Goal: Task Accomplishment & Management: Manage account settings

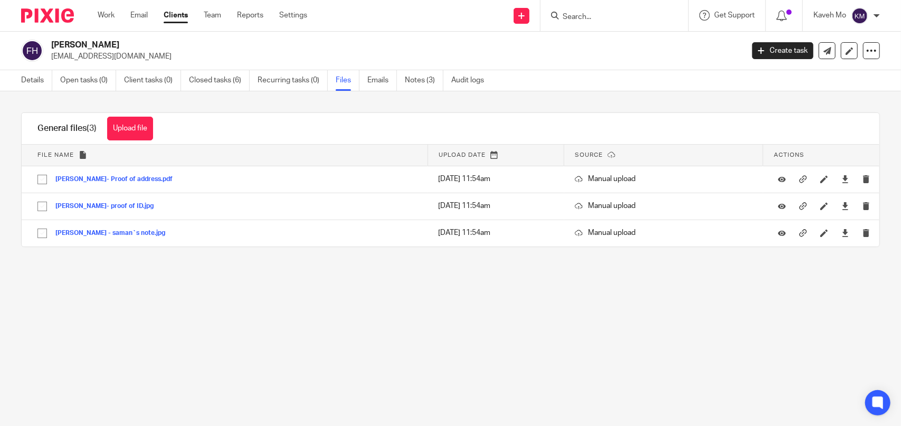
click at [571, 18] on input "Search" at bounding box center [609, 18] width 95 height 10
click at [616, 22] on form at bounding box center [618, 15] width 112 height 13
click at [590, 15] on input "Search" at bounding box center [609, 18] width 95 height 10
type input "rad fusion"
click button "submit" at bounding box center [0, 0] width 0 height 0
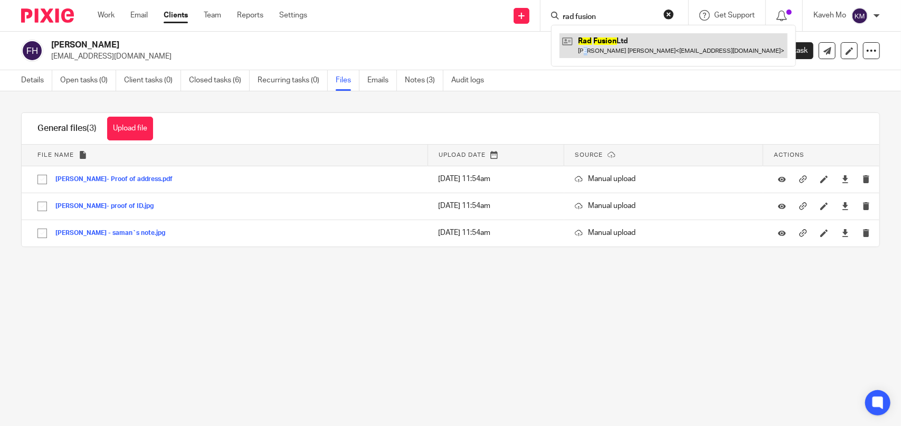
drag, startPoint x: 588, startPoint y: 61, endPoint x: 596, endPoint y: 47, distance: 16.1
click at [592, 55] on div "Rad Fusion Ltd Amir Mohammad Faraji Afshar < radfusionltd@gmail.com >" at bounding box center [673, 45] width 245 height 41
click at [596, 47] on link at bounding box center [674, 45] width 228 height 24
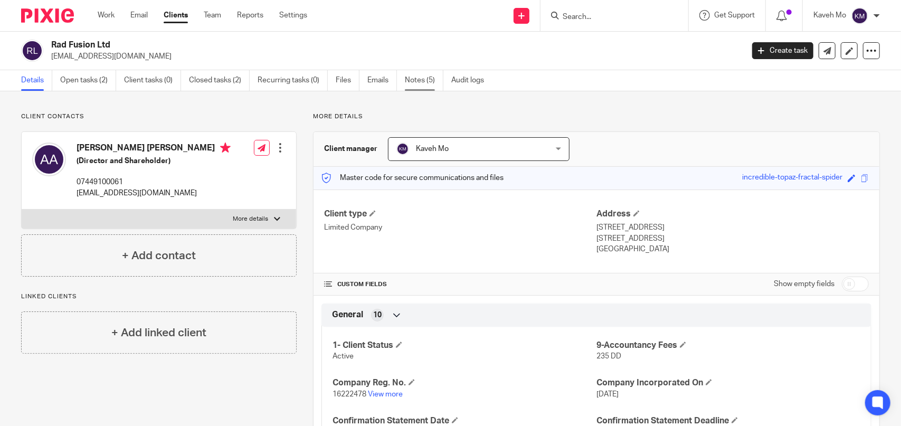
click at [417, 84] on link "Notes (5)" at bounding box center [424, 80] width 39 height 21
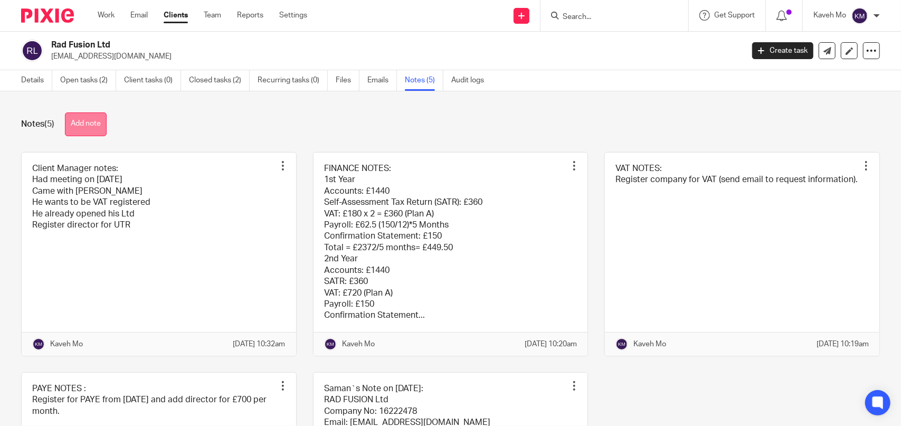
click at [80, 124] on button "Add note" at bounding box center [86, 124] width 42 height 24
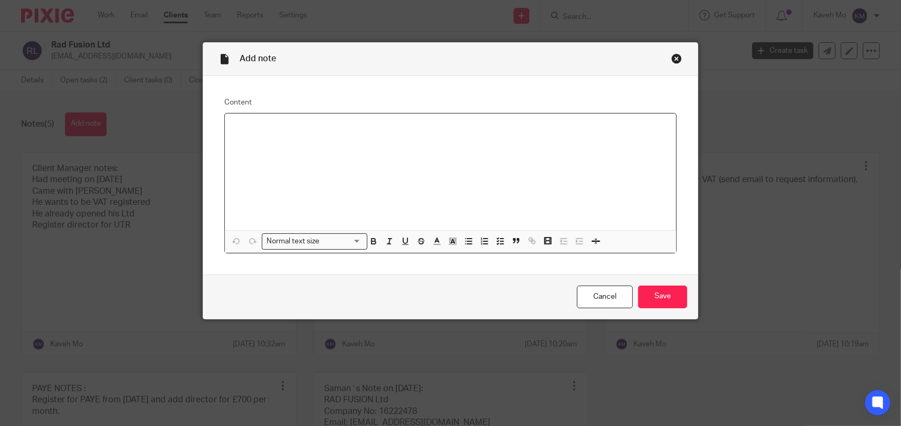
click at [242, 132] on p at bounding box center [450, 127] width 434 height 11
paste div
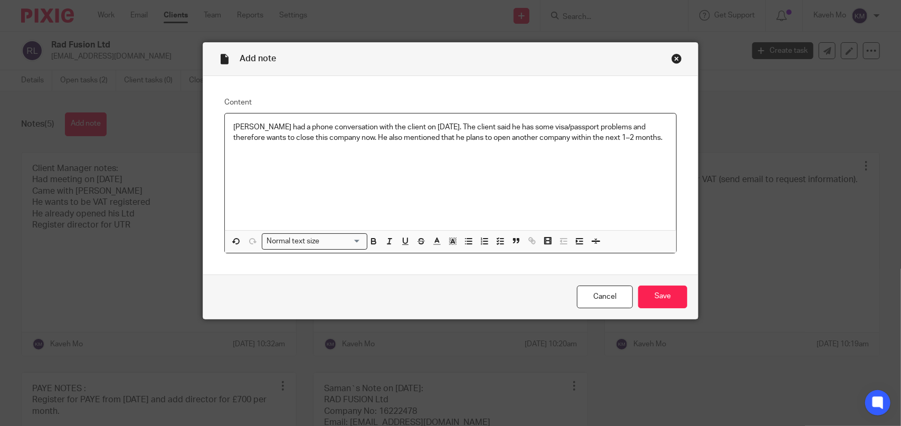
click at [233, 126] on p "Poya had a phone conversation with the client on 16/09/2025. The client said he…" at bounding box center [450, 133] width 434 height 22
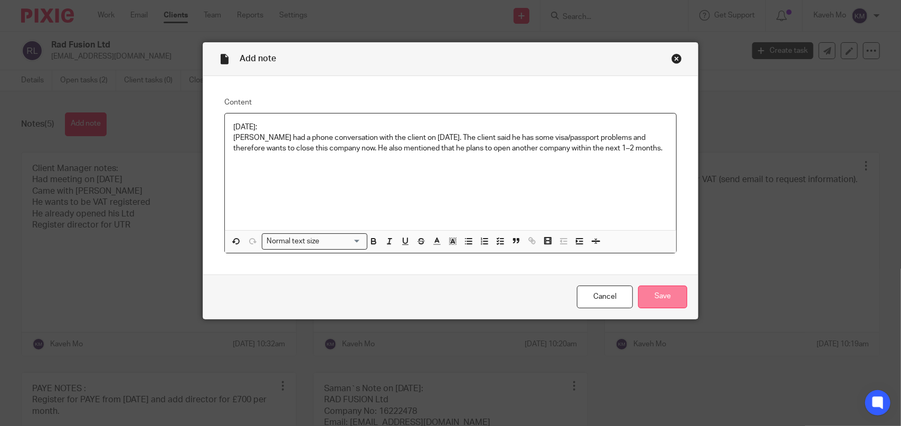
click at [658, 296] on input "Save" at bounding box center [662, 297] width 49 height 23
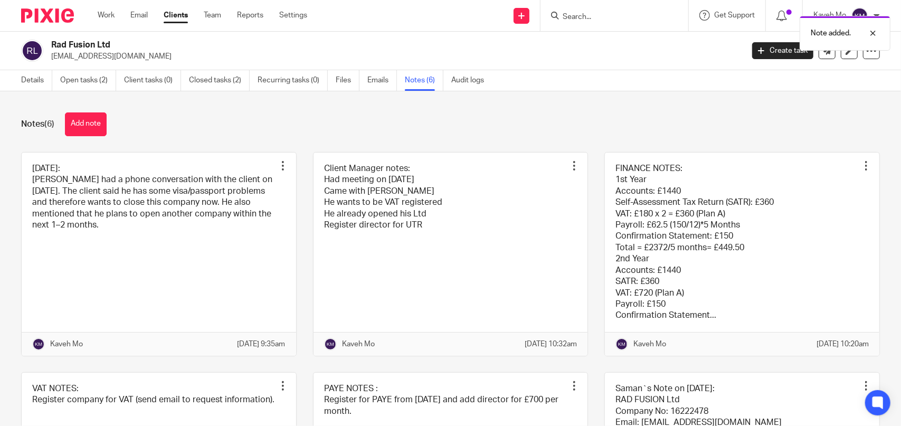
click at [86, 58] on p "[EMAIL_ADDRESS][DOMAIN_NAME]" at bounding box center [393, 56] width 685 height 11
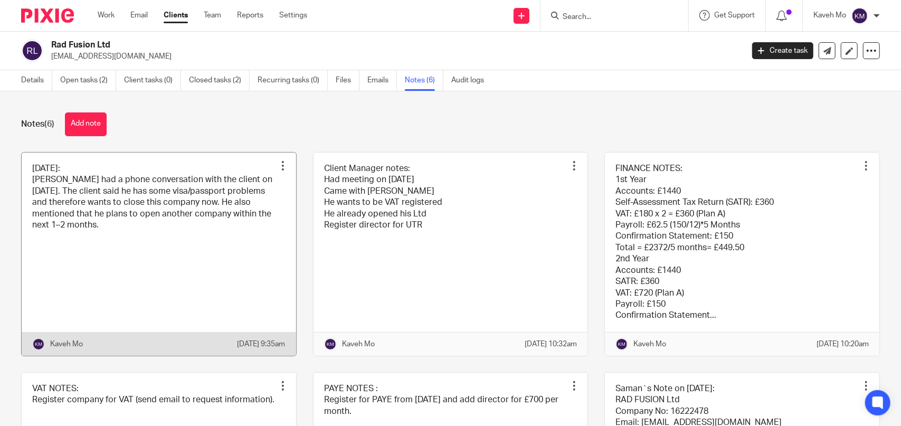
drag, startPoint x: 270, startPoint y: 166, endPoint x: 279, endPoint y: 166, distance: 9.0
click at [275, 166] on div "Pin note Edit note Delete note" at bounding box center [283, 166] width 16 height 16
click at [280, 166] on div at bounding box center [283, 165] width 11 height 11
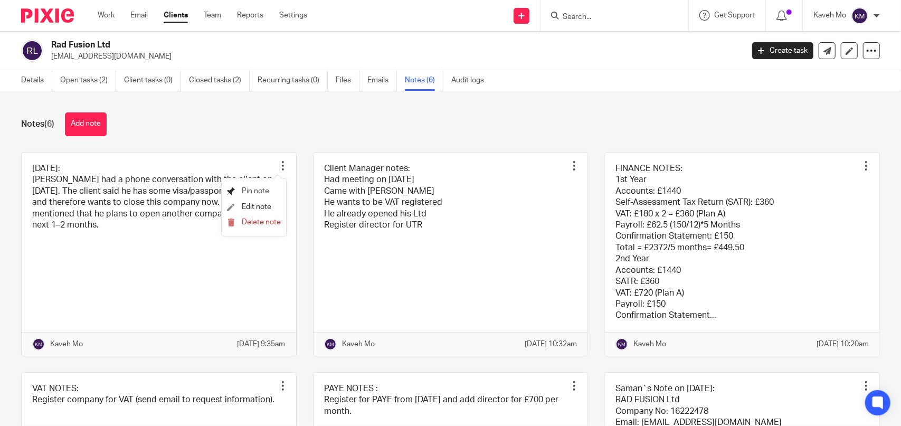
click at [260, 190] on span "Pin note" at bounding box center [255, 190] width 27 height 7
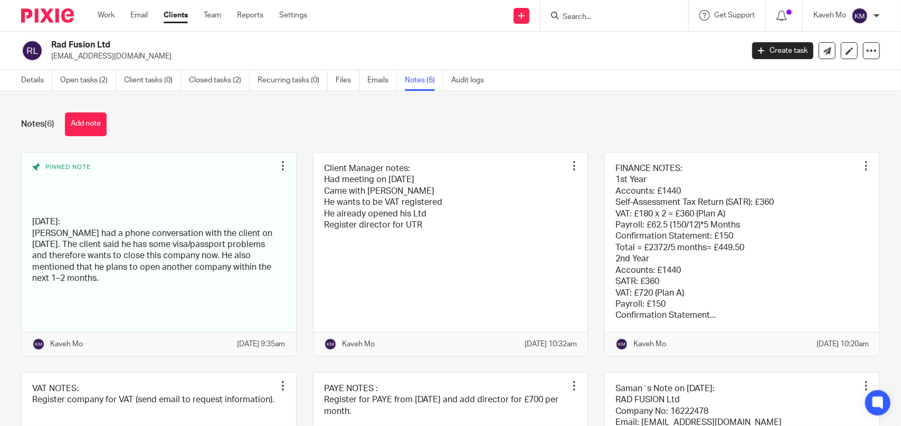
click at [86, 47] on h2 "Rad Fusion Ltd" at bounding box center [325, 45] width 548 height 11
click at [87, 46] on h2 "Rad Fusion Ltd" at bounding box center [325, 45] width 548 height 11
copy div "Rad Fusion Ltd"
click at [72, 77] on link "Open tasks (2)" at bounding box center [88, 80] width 56 height 21
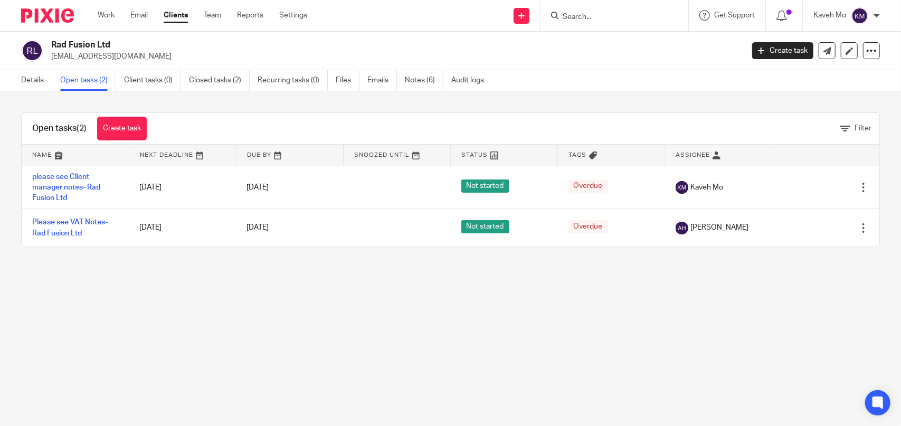
click at [612, 15] on input "Search" at bounding box center [609, 18] width 95 height 10
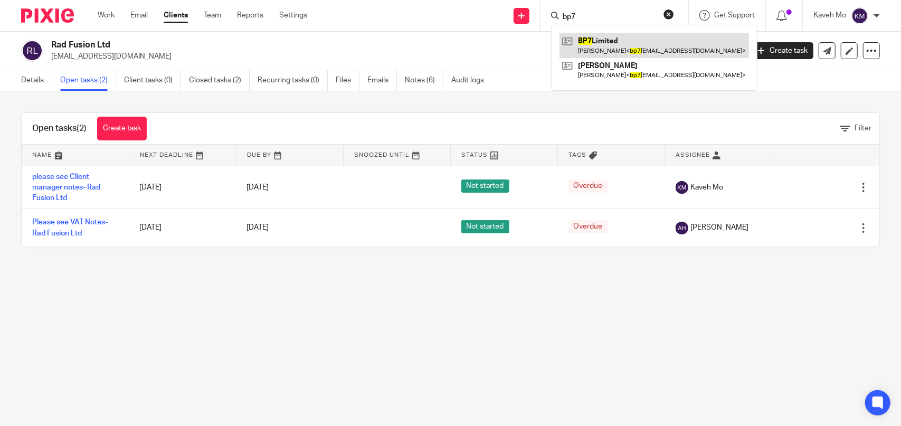
type input "bp7"
click at [610, 40] on link at bounding box center [655, 45] width 190 height 24
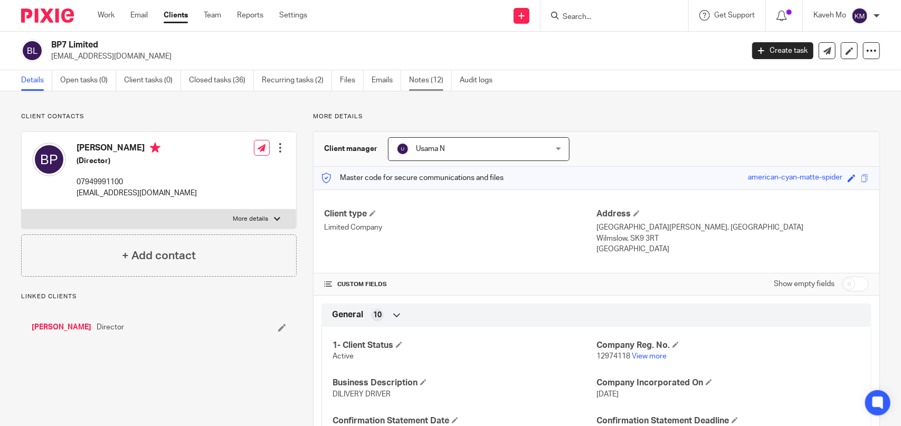
click at [424, 82] on link "Notes (12)" at bounding box center [430, 80] width 43 height 21
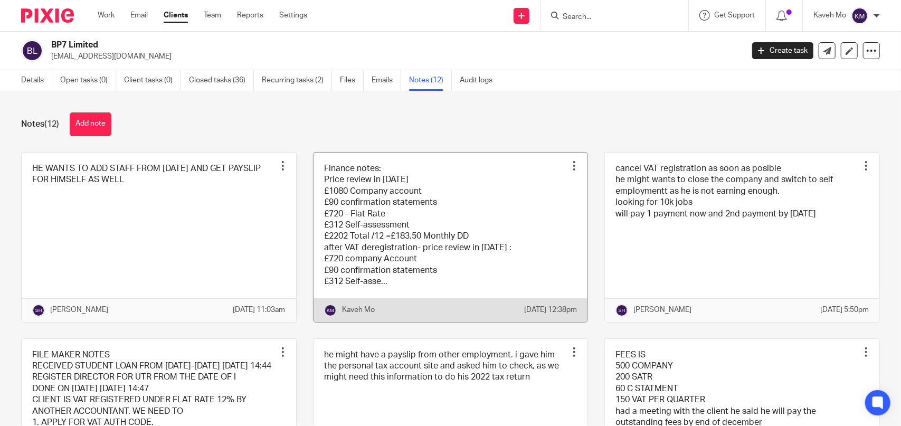
click at [405, 200] on link at bounding box center [451, 237] width 274 height 169
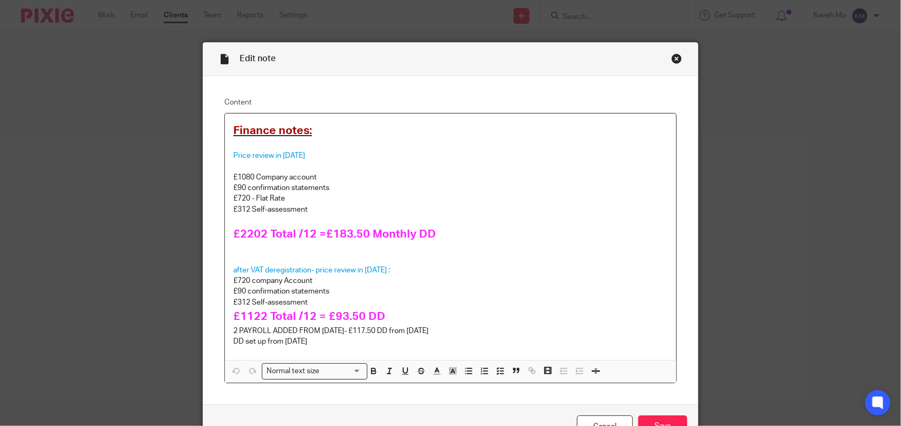
click at [666, 58] on div "Edit note" at bounding box center [450, 59] width 495 height 33
click at [673, 60] on div "Close this dialog window" at bounding box center [676, 58] width 11 height 11
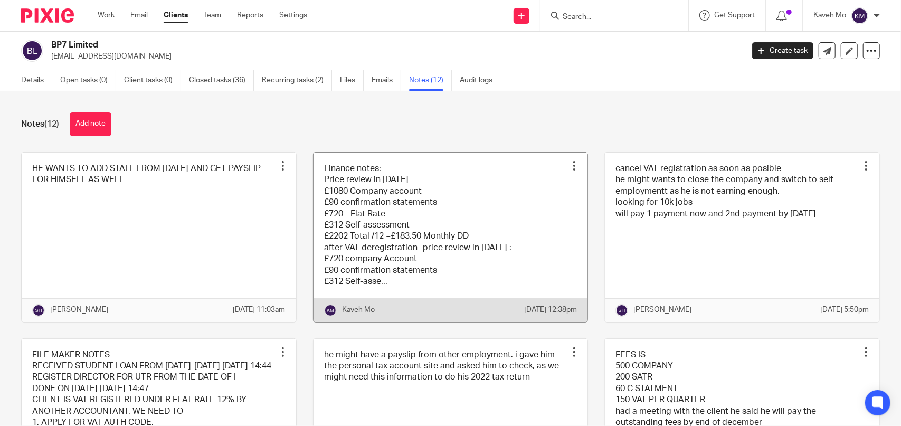
scroll to position [53, 0]
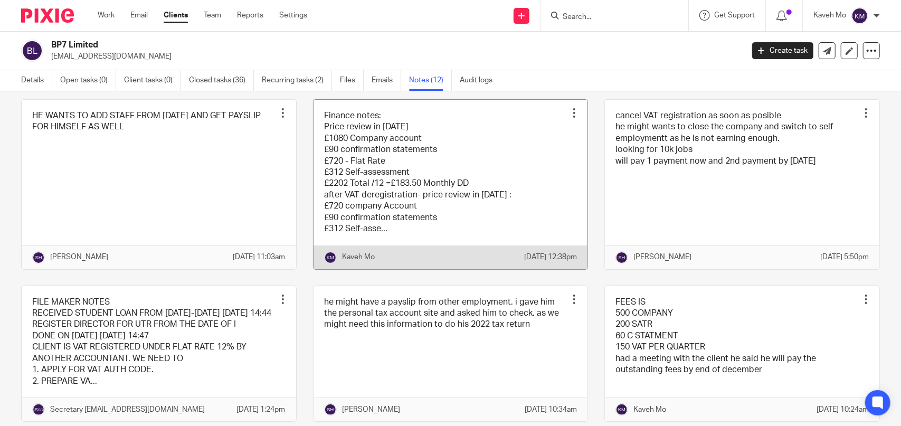
click at [389, 180] on link at bounding box center [451, 184] width 274 height 169
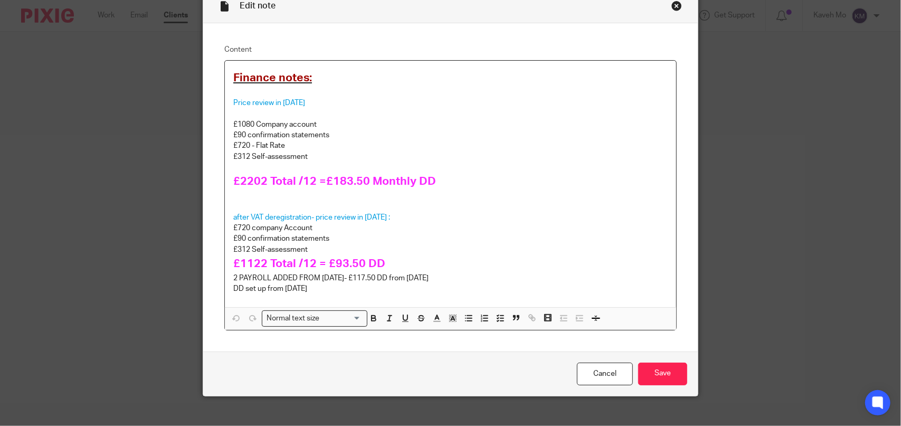
scroll to position [63, 0]
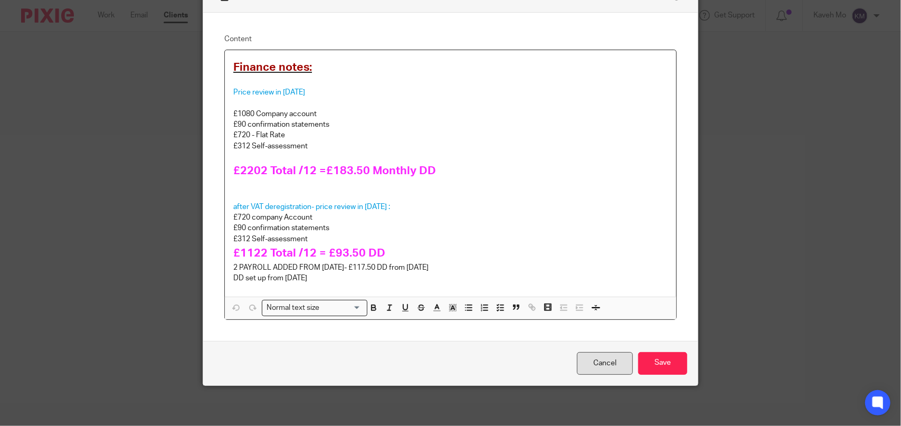
click at [595, 359] on link "Cancel" at bounding box center [605, 363] width 56 height 23
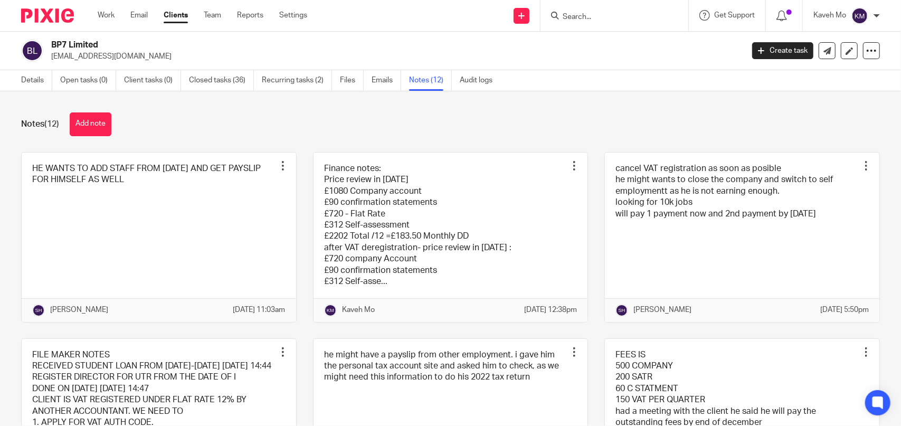
click at [624, 19] on input "Search" at bounding box center [609, 18] width 95 height 10
click at [600, 17] on input "Search" at bounding box center [609, 18] width 95 height 10
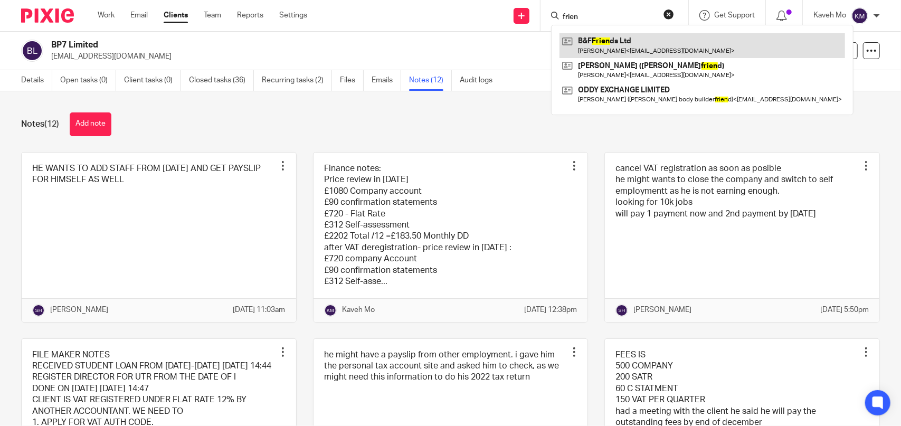
type input "frien"
click at [617, 42] on link at bounding box center [703, 45] width 286 height 24
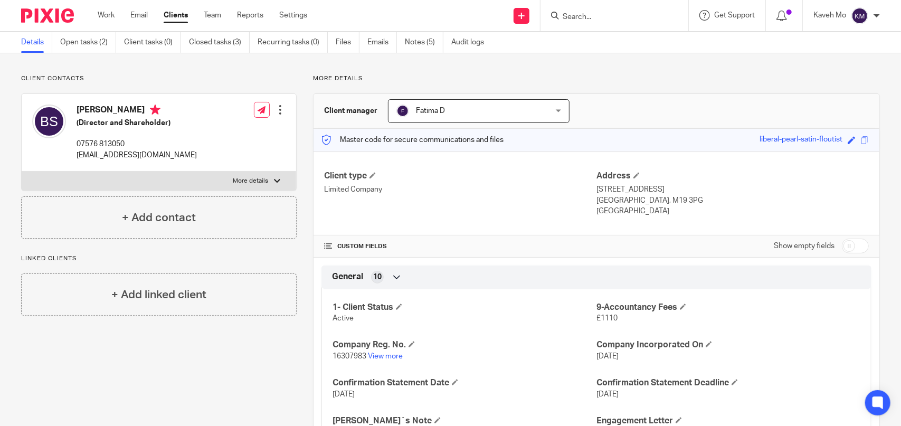
scroll to position [53, 0]
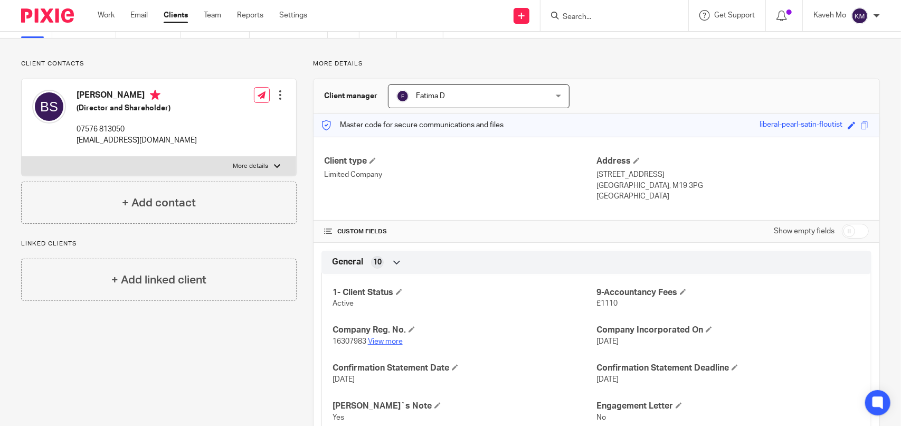
click at [397, 343] on link "View more" at bounding box center [385, 341] width 35 height 7
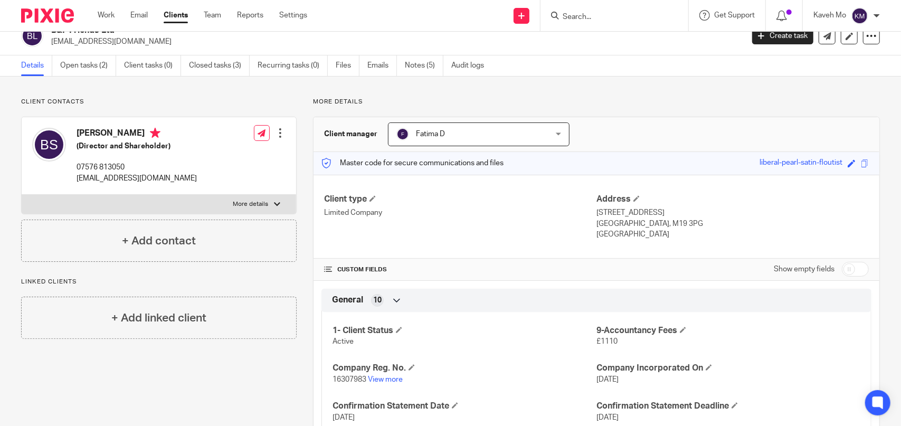
scroll to position [0, 0]
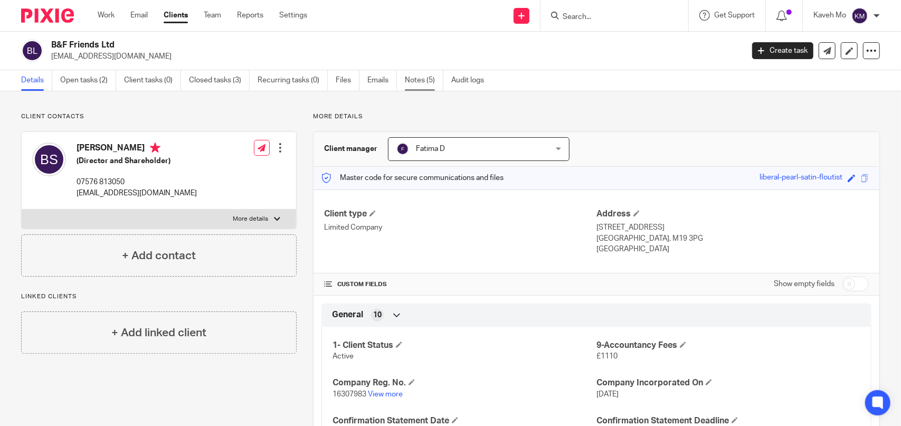
click at [412, 81] on link "Notes (5)" at bounding box center [424, 80] width 39 height 21
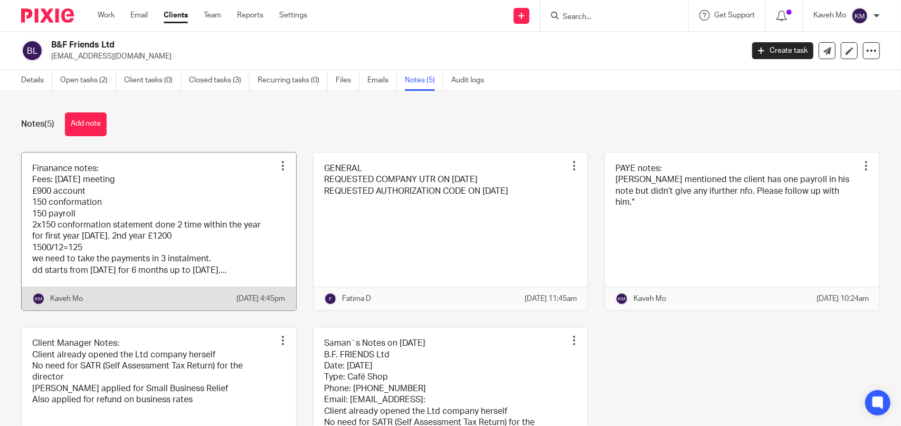
click at [192, 229] on link at bounding box center [159, 232] width 274 height 158
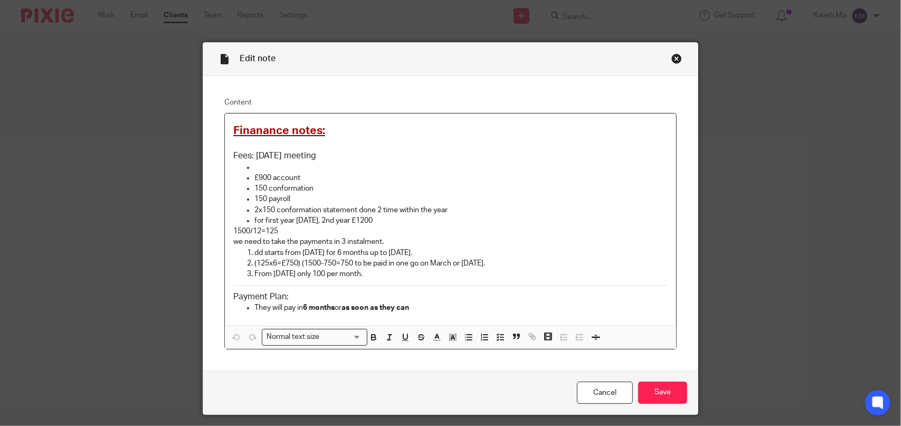
click at [671, 56] on div "Close this dialog window" at bounding box center [676, 58] width 11 height 11
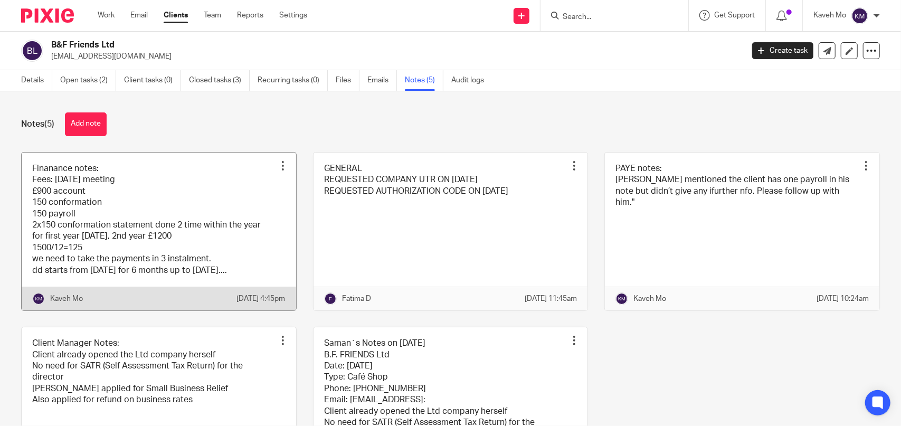
click at [162, 209] on link at bounding box center [159, 232] width 274 height 158
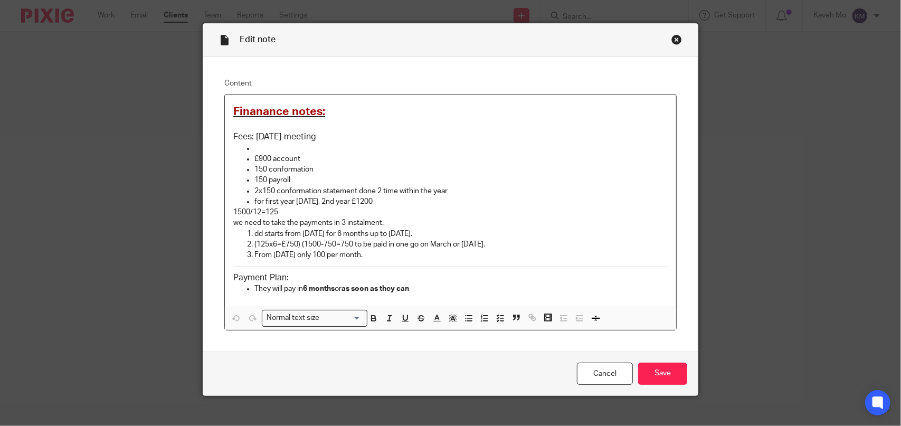
scroll to position [29, 0]
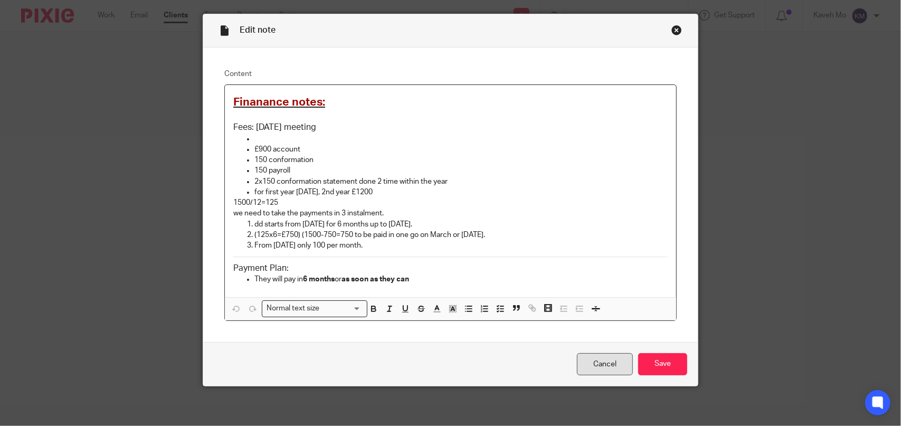
click at [620, 363] on link "Cancel" at bounding box center [605, 364] width 56 height 23
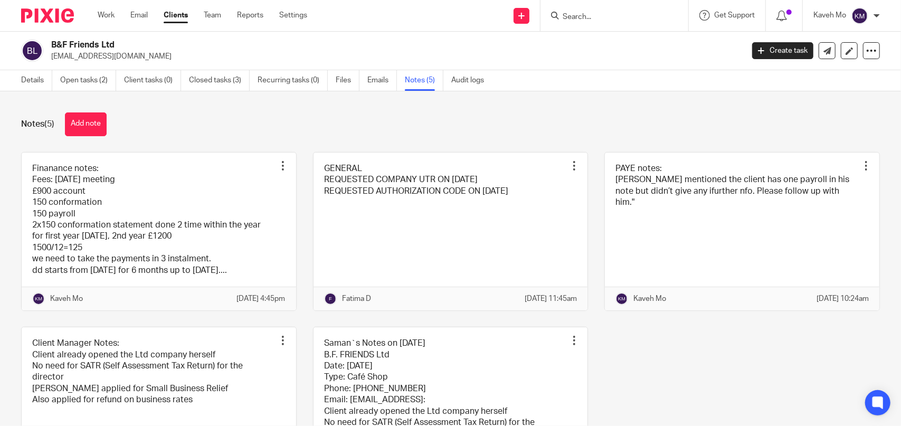
click at [587, 14] on input "Search" at bounding box center [609, 18] width 95 height 10
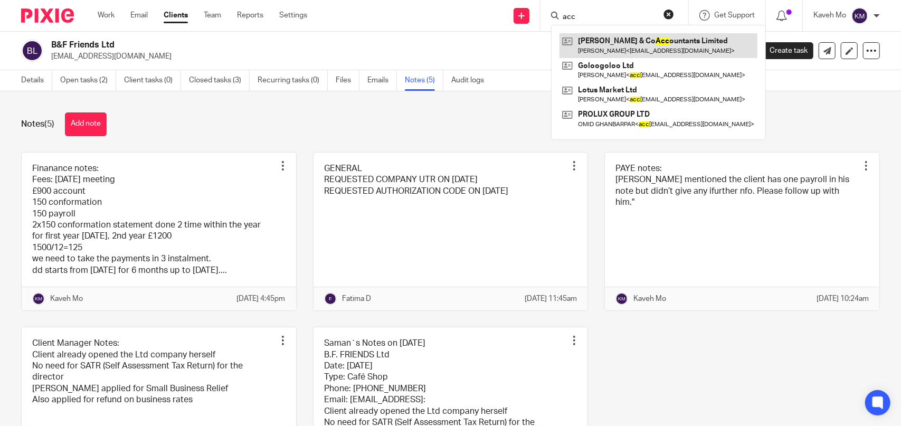
type input "acc"
click at [609, 47] on link at bounding box center [659, 45] width 198 height 24
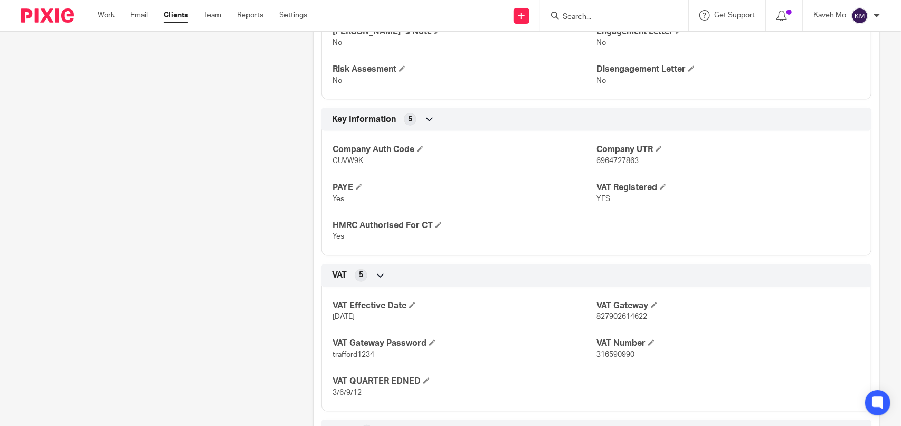
scroll to position [581, 0]
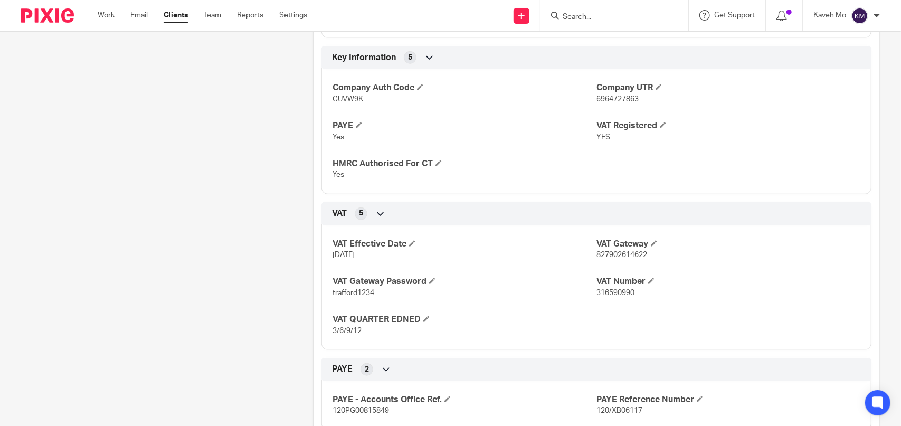
click at [616, 291] on span "316590990" at bounding box center [615, 292] width 38 height 7
copy span "316590990"
